Goal: Find specific page/section: Find specific page/section

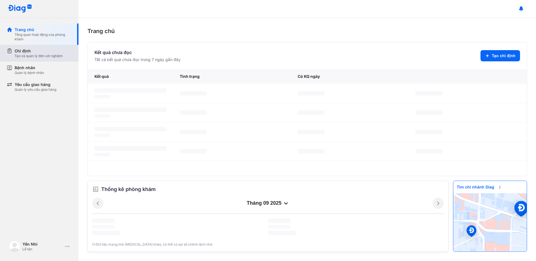
click at [40, 51] on div "Chỉ định" at bounding box center [39, 51] width 48 height 6
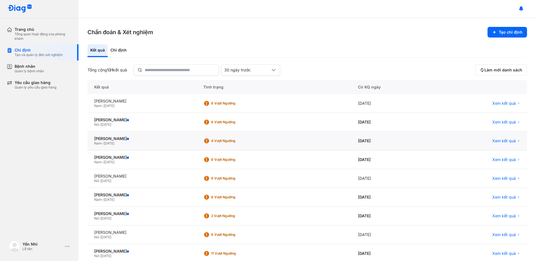
scroll to position [50, 0]
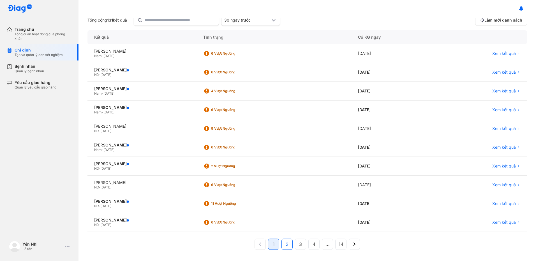
click at [286, 246] on span "2" at bounding box center [287, 244] width 3 height 7
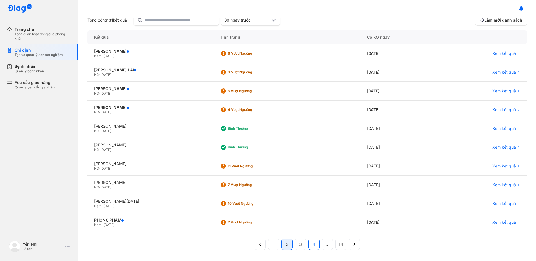
click at [316, 246] on button "4" at bounding box center [313, 244] width 11 height 11
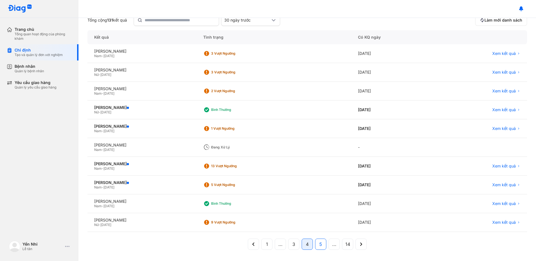
click at [320, 245] on span "5" at bounding box center [320, 244] width 3 height 7
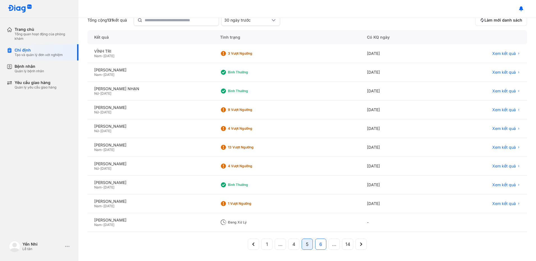
click at [319, 245] on span "6" at bounding box center [320, 244] width 3 height 7
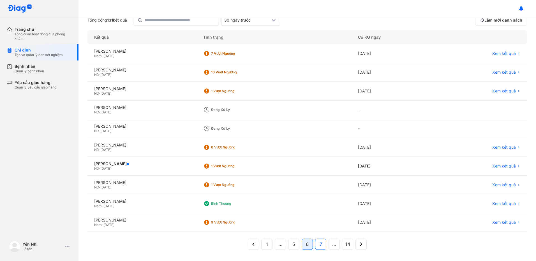
click at [322, 246] on button "7" at bounding box center [320, 244] width 11 height 11
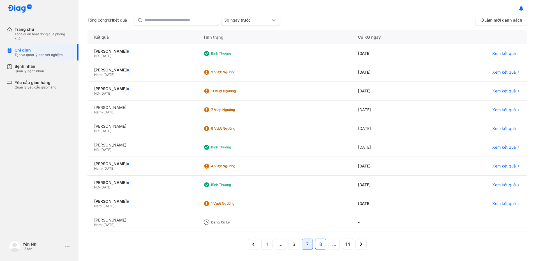
click at [321, 246] on button "8" at bounding box center [320, 244] width 11 height 11
